Goal: Task Accomplishment & Management: Complete application form

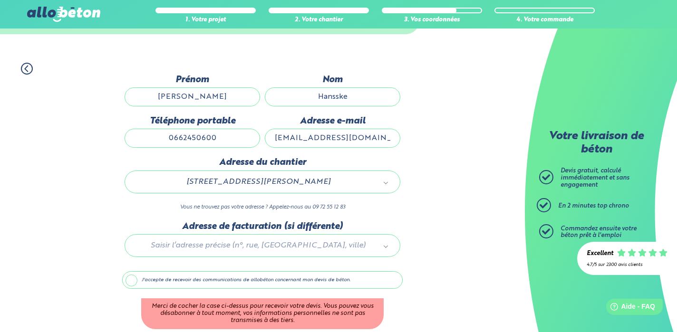
click at [341, 290] on div "J'accepte de recevoir des communications de allobéton concernant mon devis de b…" at bounding box center [262, 300] width 280 height 58
click at [341, 285] on label "J'accepte de recevoir des communications de allobéton concernant mon devis de b…" at bounding box center [262, 280] width 280 height 18
click at [0, 0] on input "J'accepte de recevoir des communications de allobéton concernant mon devis de b…" at bounding box center [0, 0] width 0 height 0
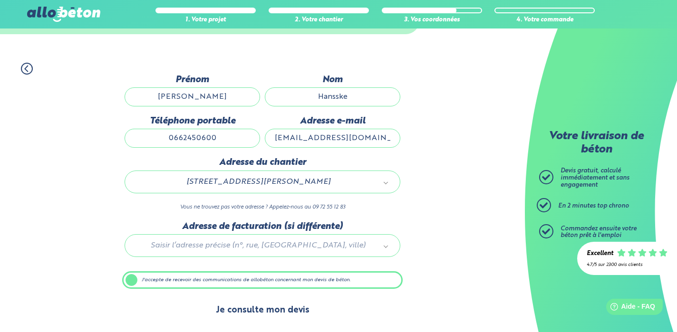
click at [283, 306] on button "Je consulte mon devis" at bounding box center [262, 310] width 113 height 24
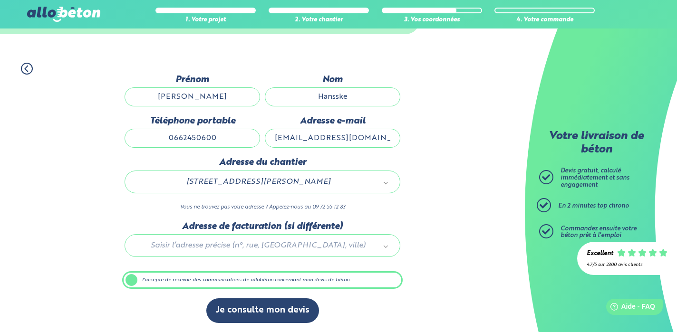
click at [406, 230] on div "1. Votre projet 2. Votre chantier 3. Vos coordonnées 4. Votre commande Dernière…" at bounding box center [262, 192] width 525 height 279
click at [377, 247] on div at bounding box center [262, 243] width 280 height 45
click at [133, 284] on label "J'accepte de recevoir des communications de allobéton concernant mon devis de b…" at bounding box center [262, 280] width 280 height 18
click at [0, 0] on input "J'accepte de recevoir des communications de allobéton concernant mon devis de b…" at bounding box center [0, 0] width 0 height 0
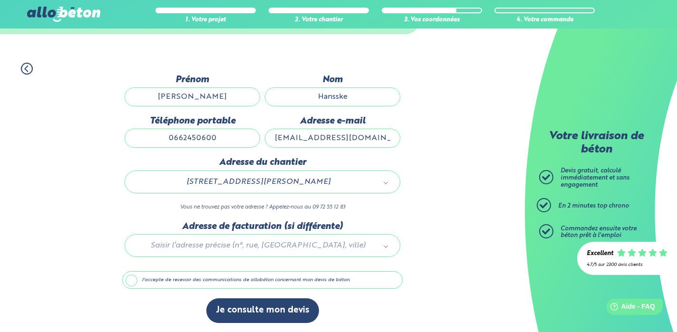
click at [133, 284] on label "J'accepte de recevoir des communications de allobéton concernant mon devis de b…" at bounding box center [262, 280] width 280 height 18
click at [0, 0] on input "J'accepte de recevoir des communications de allobéton concernant mon devis de b…" at bounding box center [0, 0] width 0 height 0
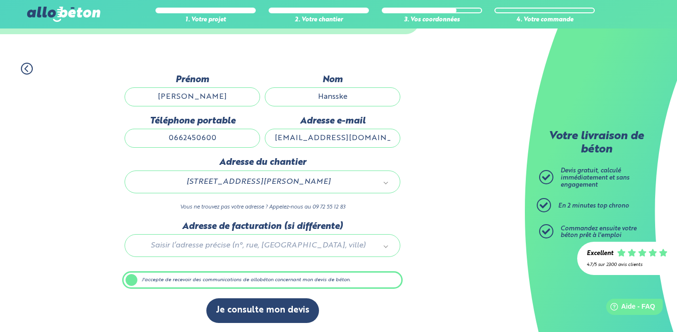
click at [332, 285] on label "J'accepte de recevoir des communications de allobéton concernant mon devis de b…" at bounding box center [262, 280] width 280 height 18
click at [0, 0] on input "J'accepte de recevoir des communications de allobéton concernant mon devis de b…" at bounding box center [0, 0] width 0 height 0
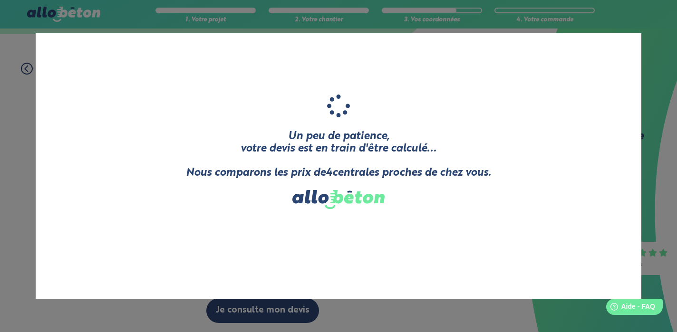
click at [248, 96] on div "Un peu de patience, votre devis est en train d'être calculé... Nous comparons l…" at bounding box center [338, 152] width 305 height 115
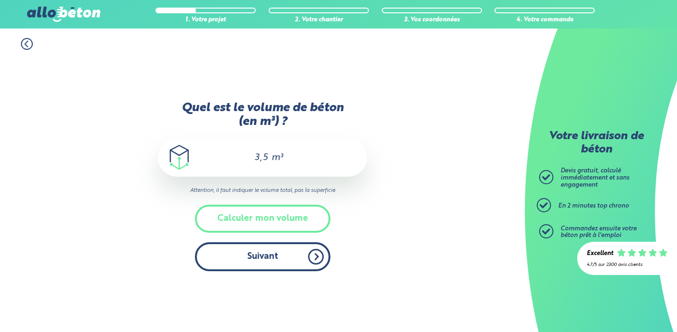
click at [286, 253] on button "Suivant" at bounding box center [262, 256] width 135 height 29
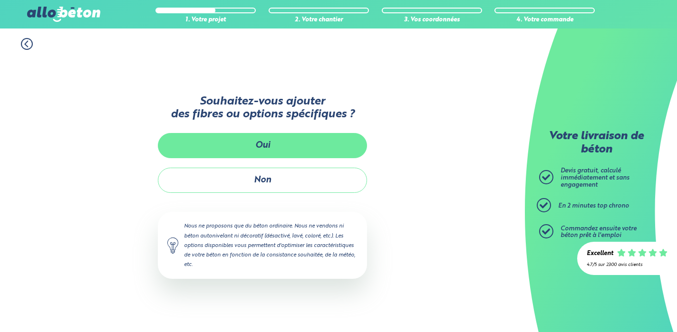
click at [274, 144] on button "Oui" at bounding box center [262, 145] width 209 height 25
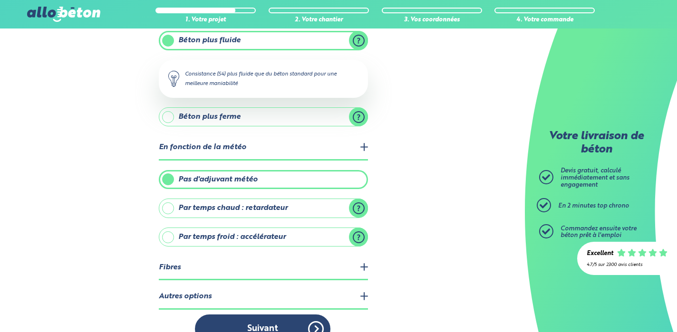
scroll to position [138, 0]
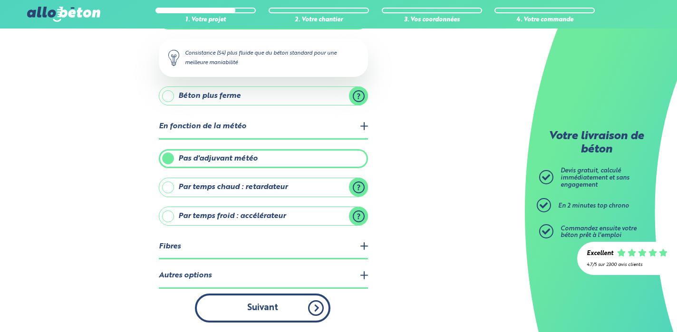
click at [294, 319] on button "Suivant" at bounding box center [262, 308] width 135 height 29
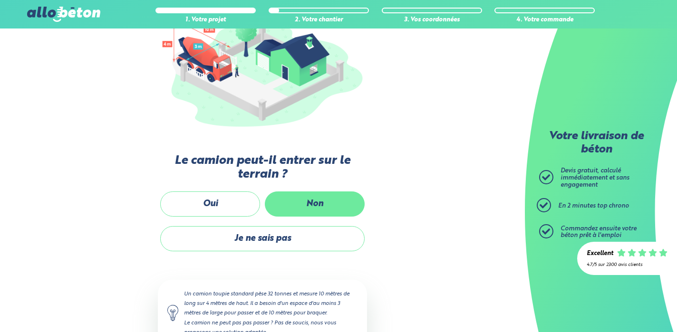
click at [310, 205] on label "Non" at bounding box center [315, 204] width 100 height 25
click at [0, 0] on input "Non" at bounding box center [0, 0] width 0 height 0
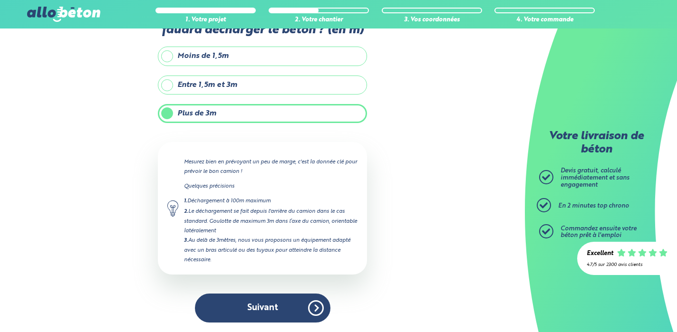
scroll to position [53, 0]
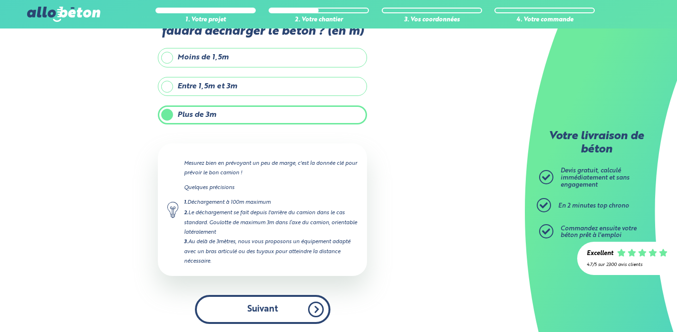
click at [274, 295] on button "Suivant" at bounding box center [262, 309] width 135 height 29
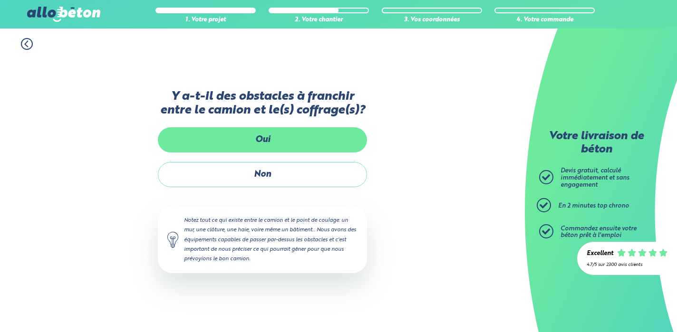
click at [265, 141] on label "Oui" at bounding box center [262, 139] width 209 height 25
click at [0, 0] on input "Oui" at bounding box center [0, 0] width 0 height 0
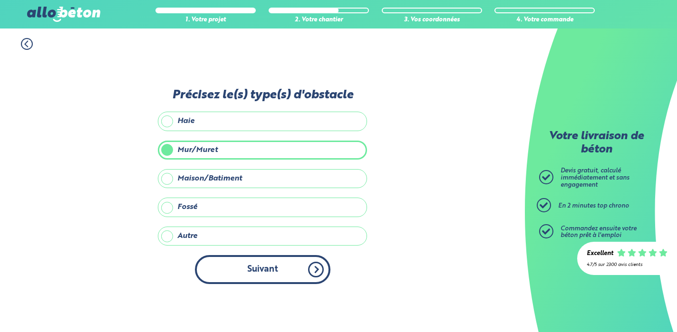
click at [286, 277] on button "Suivant" at bounding box center [262, 269] width 135 height 29
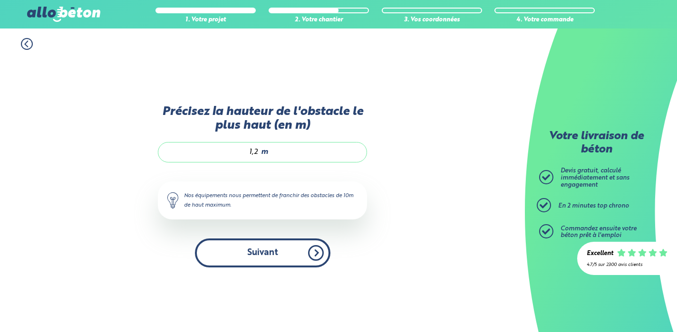
click at [279, 250] on button "Suivant" at bounding box center [262, 253] width 135 height 29
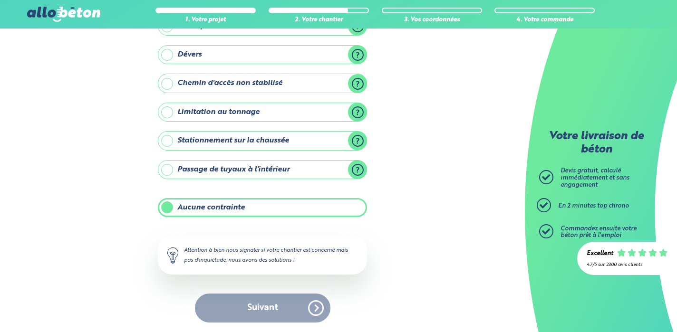
click at [291, 307] on div "Suivant" at bounding box center [262, 308] width 209 height 29
click at [319, 310] on div "Suivant" at bounding box center [262, 308] width 209 height 29
click at [204, 203] on label "Aucune contrainte" at bounding box center [262, 207] width 209 height 19
click at [0, 0] on input "Aucune contrainte" at bounding box center [0, 0] width 0 height 0
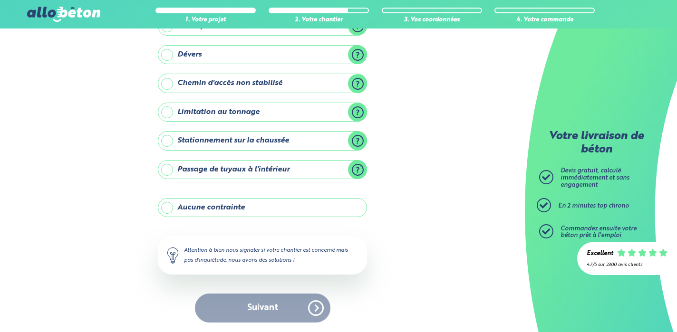
click at [204, 203] on label "Aucune contrainte" at bounding box center [262, 207] width 209 height 19
click at [0, 0] on input "Aucune contrainte" at bounding box center [0, 0] width 0 height 0
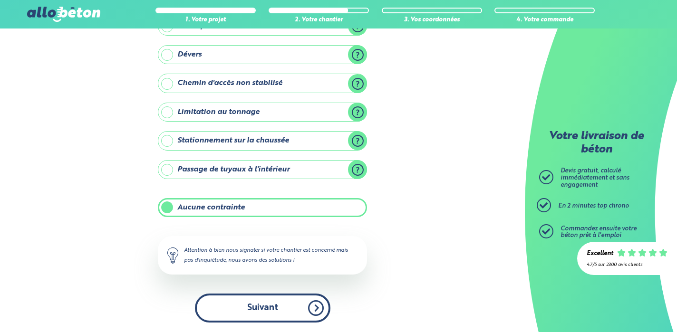
click at [314, 306] on button "Suivant" at bounding box center [262, 308] width 135 height 29
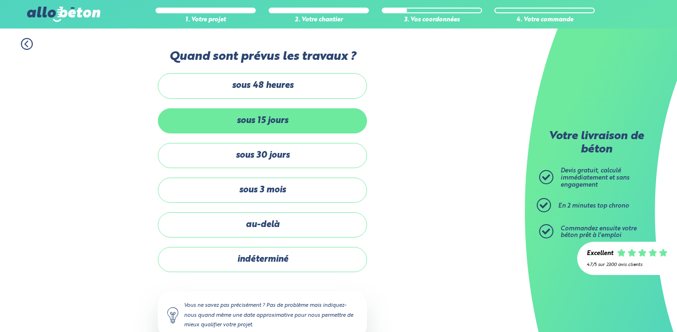
click at [293, 123] on label "sous 15 jours" at bounding box center [262, 120] width 209 height 25
click at [0, 0] on input "sous 15 jours" at bounding box center [0, 0] width 0 height 0
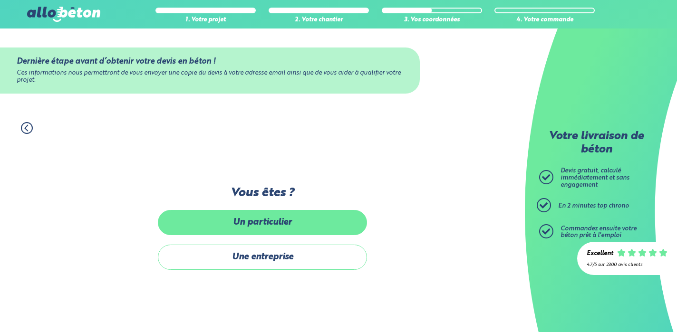
click at [314, 225] on label "Un particulier" at bounding box center [262, 222] width 209 height 25
click at [0, 0] on input "Un particulier" at bounding box center [0, 0] width 0 height 0
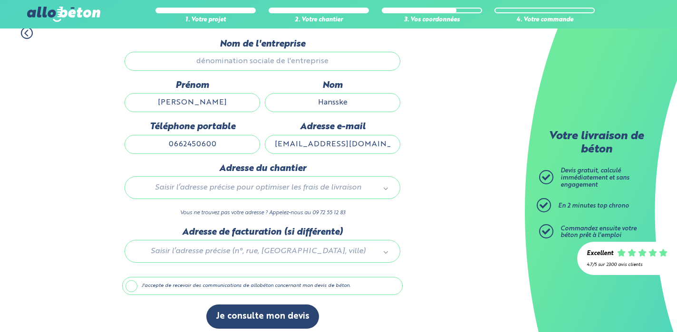
scroll to position [96, 0]
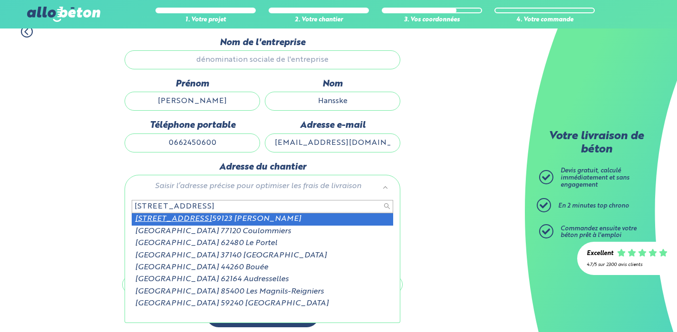
type input "[STREET_ADDRESS]"
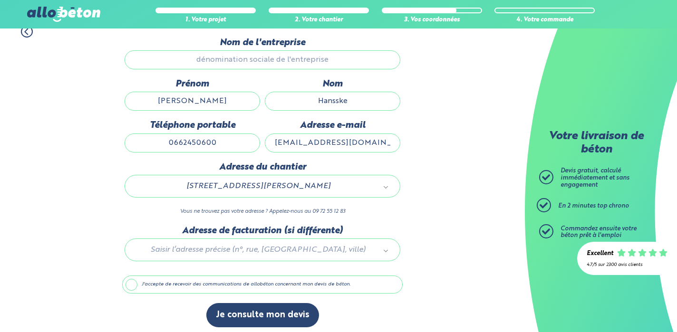
click at [135, 286] on label "J'accepte de recevoir des communications de allobéton concernant mon devis de b…" at bounding box center [262, 285] width 280 height 18
click at [0, 0] on input "J'accepte de recevoir des communications de allobéton concernant mon devis de b…" at bounding box center [0, 0] width 0 height 0
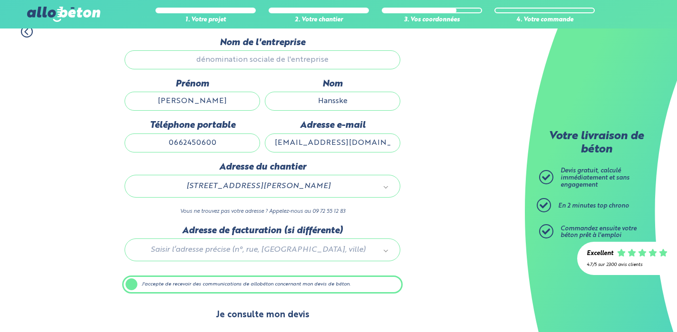
click at [273, 314] on button "Je consulte mon devis" at bounding box center [262, 315] width 113 height 24
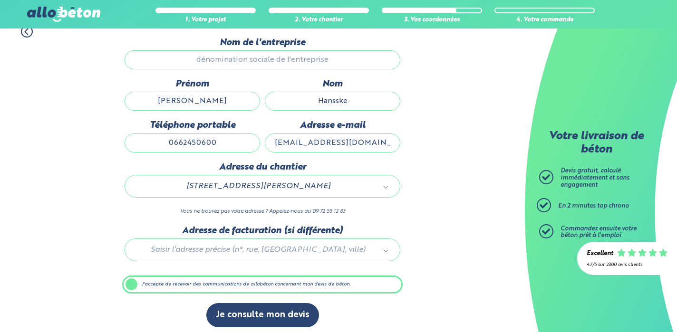
scroll to position [101, 0]
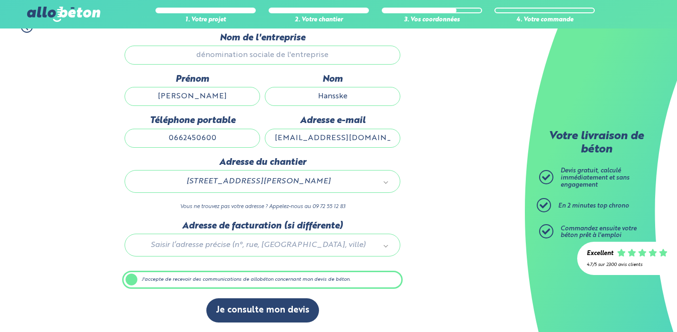
click at [387, 245] on div at bounding box center [262, 243] width 280 height 45
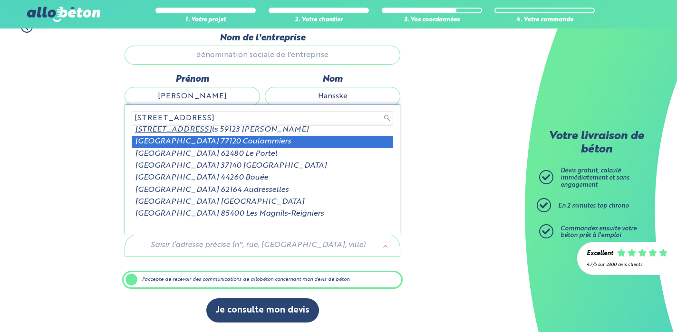
scroll to position [0, 0]
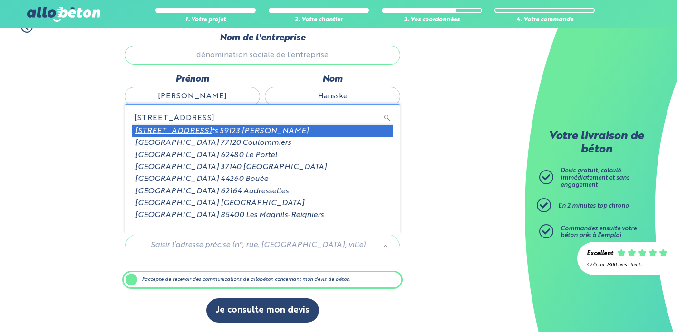
type input "[STREET_ADDRESS]"
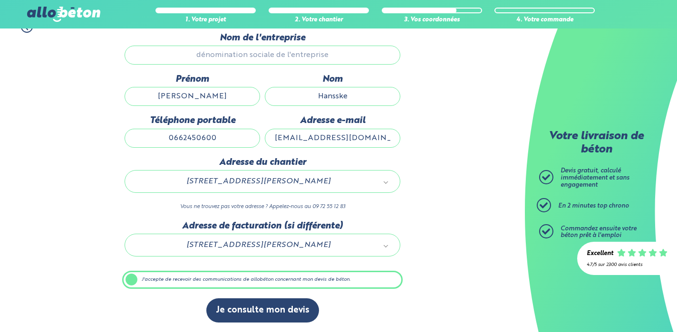
click at [415, 256] on div "1. Votre projet 2. Votre chantier 3. Vos coordonnées 4. Votre commande Dernière…" at bounding box center [262, 171] width 525 height 321
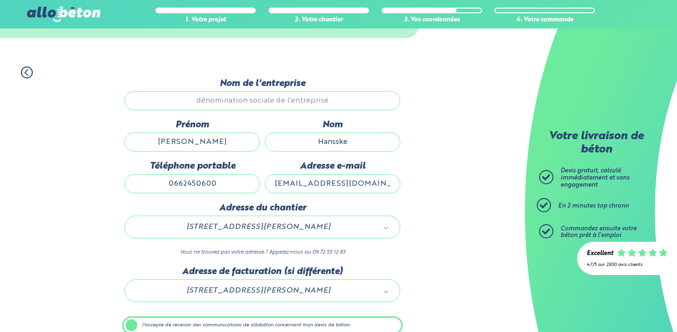
scroll to position [54, 0]
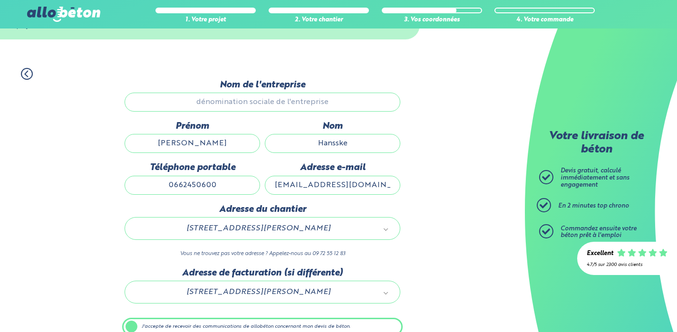
click at [351, 102] on input "Nom de l'entreprise" at bounding box center [263, 102] width 276 height 19
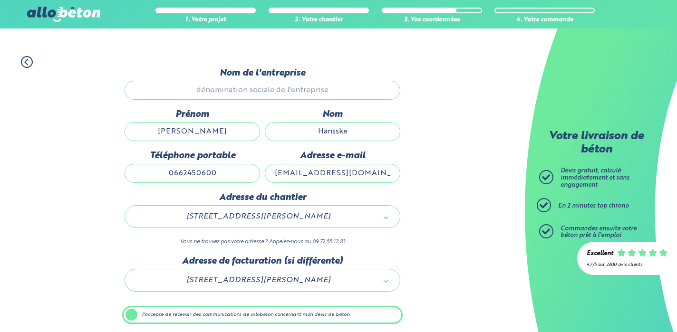
scroll to position [101, 0]
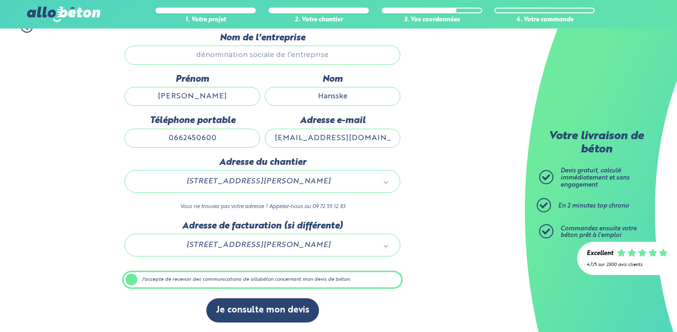
click at [259, 281] on label "J'accepte de recevoir des communications de allobéton concernant mon devis de b…" at bounding box center [262, 280] width 280 height 18
click at [0, 0] on input "J'accepte de recevoir des communications de allobéton concernant mon devis de b…" at bounding box center [0, 0] width 0 height 0
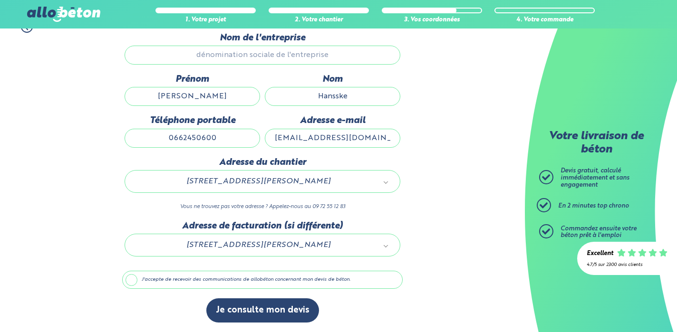
click at [259, 281] on label "J'accepte de recevoir des communications de allobéton concernant mon devis de b…" at bounding box center [262, 280] width 280 height 18
click at [0, 0] on input "J'accepte de recevoir des communications de allobéton concernant mon devis de b…" at bounding box center [0, 0] width 0 height 0
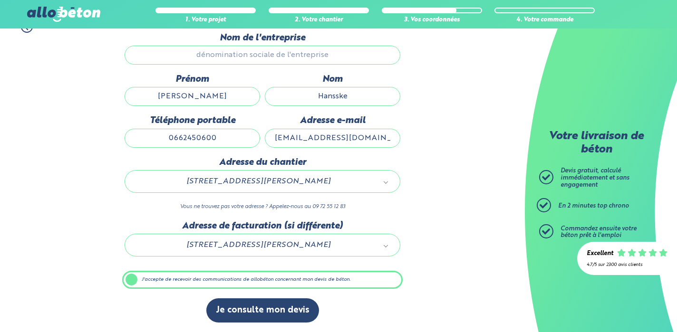
click at [353, 59] on input "Nom de l'entreprise" at bounding box center [263, 55] width 276 height 19
click at [346, 52] on input "Nom de l'entreprise" at bounding box center [263, 55] width 276 height 19
click at [432, 108] on div "1. Votre projet 2. Votre chantier 3. Vos coordonnées 4. Votre commande Dernière…" at bounding box center [262, 171] width 525 height 321
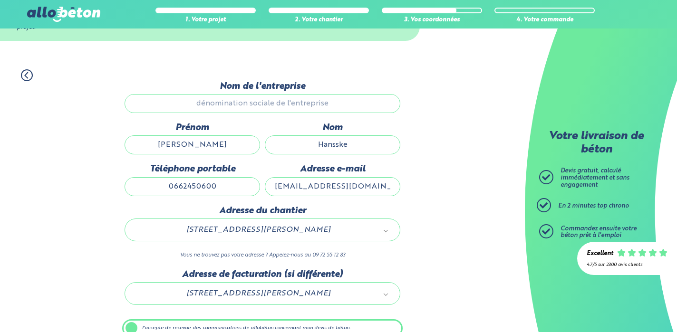
scroll to position [0, 0]
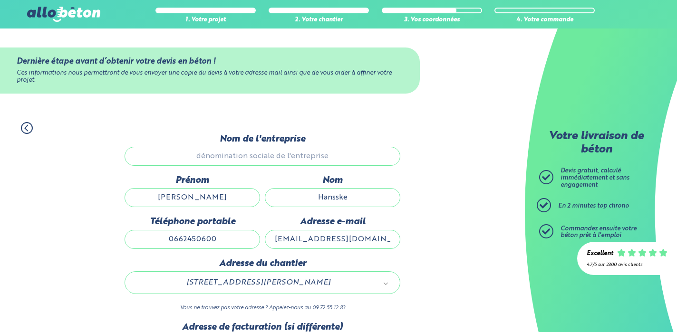
click at [23, 127] on icon at bounding box center [27, 128] width 12 height 12
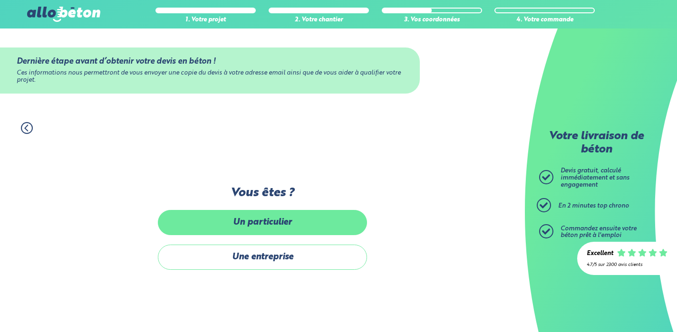
click at [277, 221] on label "Un particulier" at bounding box center [262, 222] width 209 height 25
click at [0, 0] on input "Un particulier" at bounding box center [0, 0] width 0 height 0
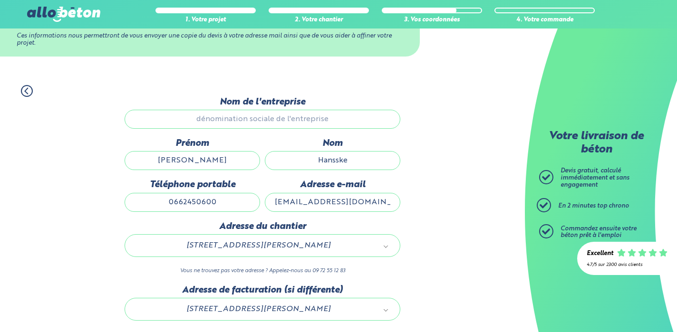
scroll to position [101, 0]
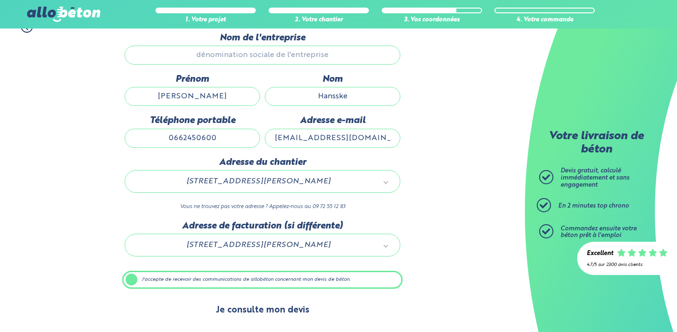
click at [269, 309] on button "Je consulte mon devis" at bounding box center [262, 310] width 113 height 24
click at [266, 315] on button "Je consulte mon devis" at bounding box center [262, 310] width 113 height 24
click at [268, 309] on button "Je consulte mon devis" at bounding box center [262, 310] width 113 height 24
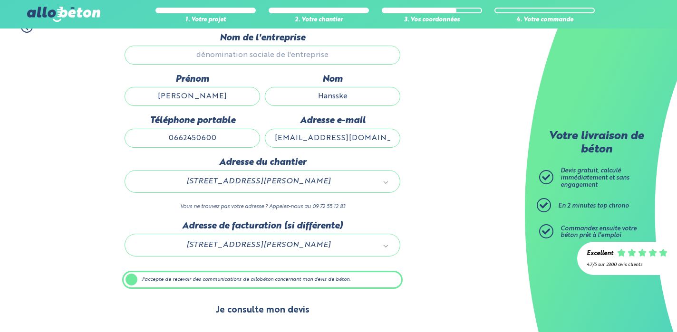
click at [268, 309] on button "Je consulte mon devis" at bounding box center [262, 310] width 113 height 24
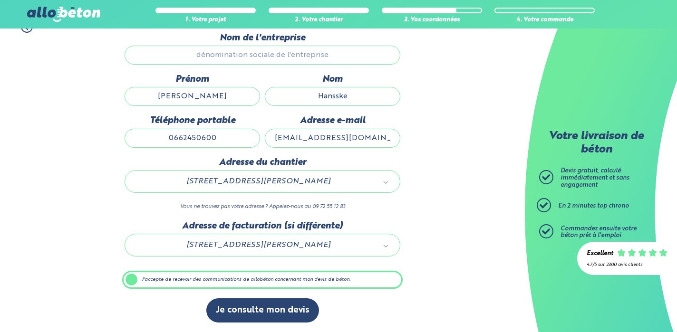
click at [268, 55] on input "Nom de l'entreprise" at bounding box center [263, 55] width 276 height 19
click at [275, 57] on input "Nom de l'entreprise" at bounding box center [263, 55] width 276 height 19
click at [128, 280] on label "J'accepte de recevoir des communications de allobéton concernant mon devis de b…" at bounding box center [262, 280] width 280 height 18
click at [0, 0] on input "J'accepte de recevoir des communications de allobéton concernant mon devis de b…" at bounding box center [0, 0] width 0 height 0
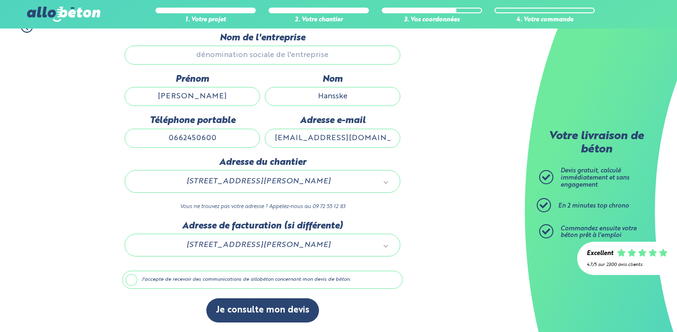
click at [244, 51] on input "Nom de l'entreprise" at bounding box center [263, 55] width 276 height 19
click at [133, 283] on label "J'accepte de recevoir des communications de allobéton concernant mon devis de b…" at bounding box center [262, 280] width 280 height 18
click at [0, 0] on input "J'accepte de recevoir des communications de allobéton concernant mon devis de b…" at bounding box center [0, 0] width 0 height 0
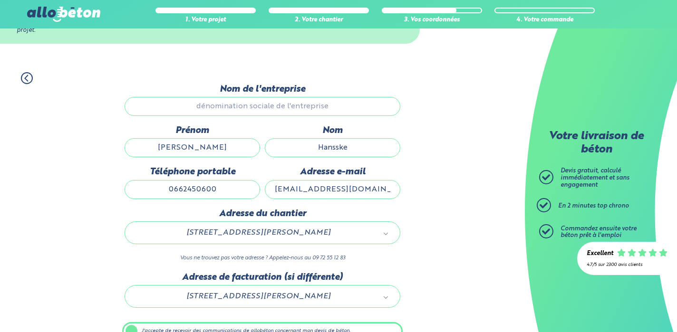
scroll to position [48, 0]
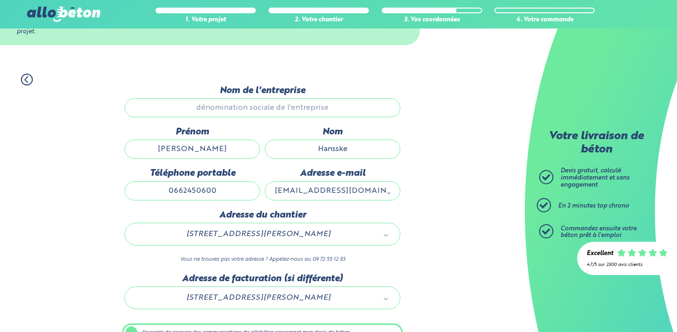
click at [27, 76] on icon at bounding box center [27, 80] width 12 height 12
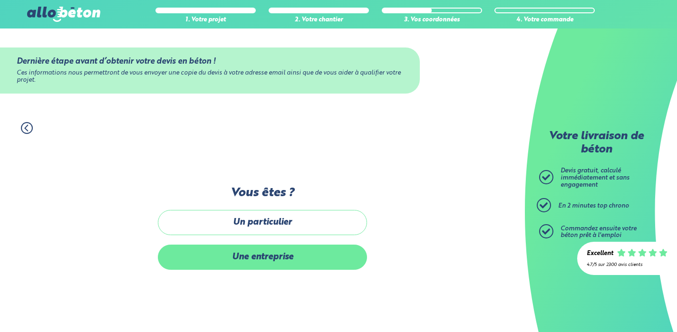
click at [263, 252] on label "Une entreprise" at bounding box center [262, 257] width 209 height 25
click at [0, 0] on input "Une entreprise" at bounding box center [0, 0] width 0 height 0
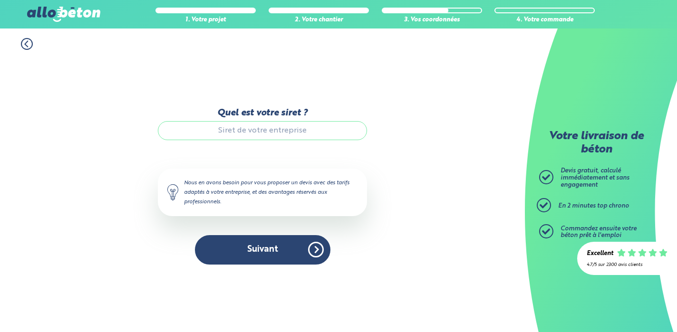
click at [248, 131] on input "Quel est votre siret ?" at bounding box center [262, 130] width 209 height 19
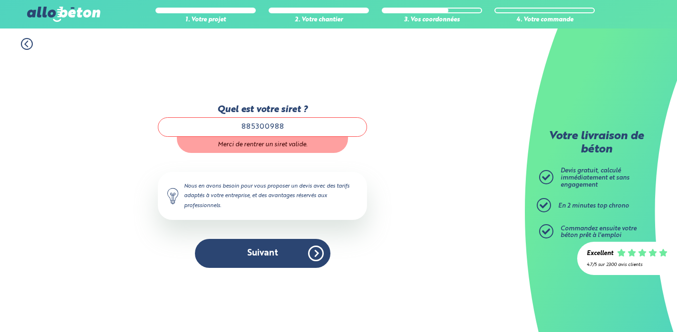
drag, startPoint x: 289, startPoint y: 123, endPoint x: 167, endPoint y: 122, distance: 122.1
click at [167, 123] on input "885300988" at bounding box center [262, 126] width 209 height 19
paste input "00023"
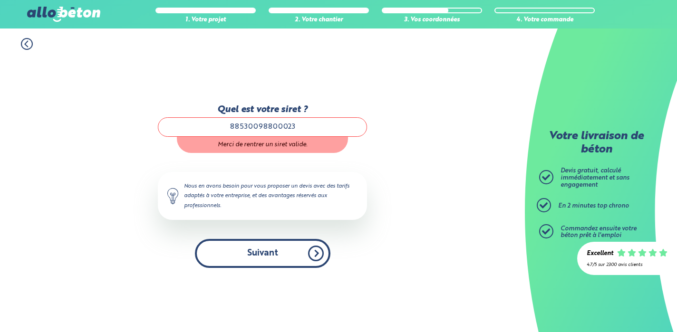
type input "88530098800023"
click at [257, 255] on button "Suivant" at bounding box center [262, 253] width 135 height 29
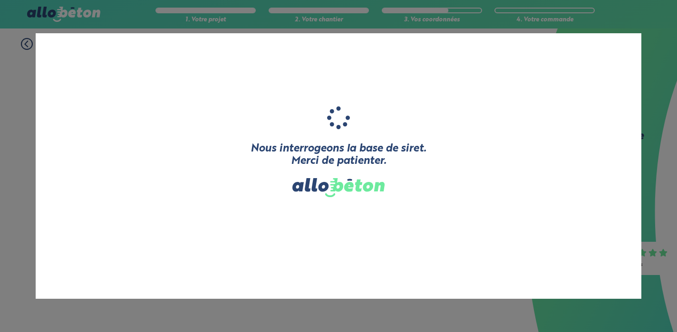
type input "H FACILITY"
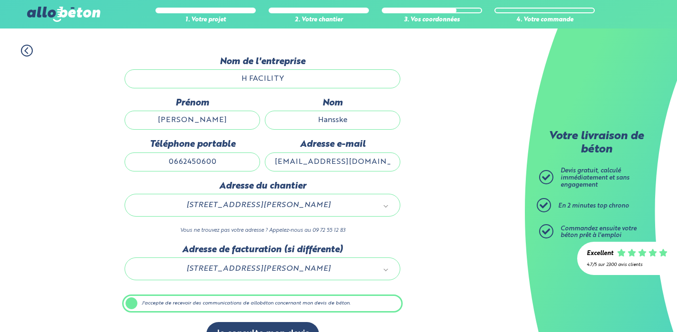
scroll to position [101, 0]
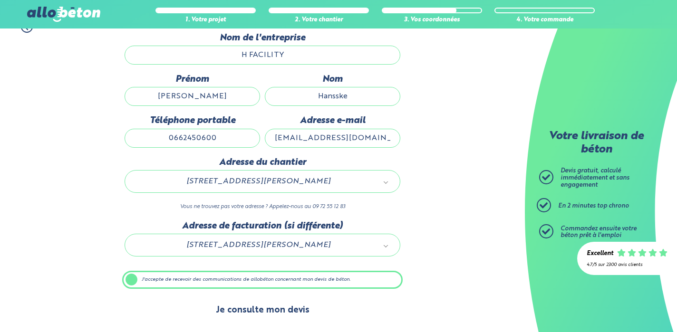
click at [263, 307] on button "Je consulte mon devis" at bounding box center [262, 310] width 113 height 24
click at [259, 315] on button "Je consulte mon devis" at bounding box center [262, 310] width 113 height 24
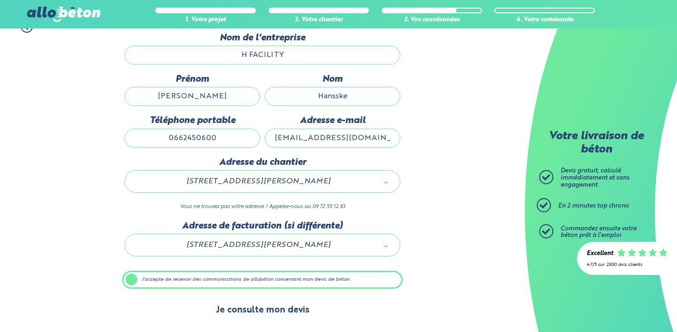
click at [259, 315] on button "Je consulte mon devis" at bounding box center [262, 310] width 113 height 24
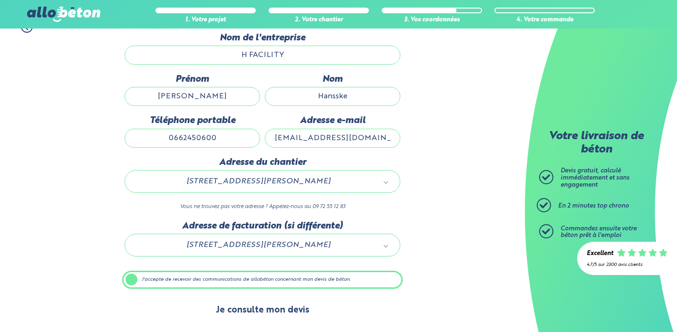
click at [259, 315] on button "Je consulte mon devis" at bounding box center [262, 310] width 113 height 24
